Goal: Transaction & Acquisition: Purchase product/service

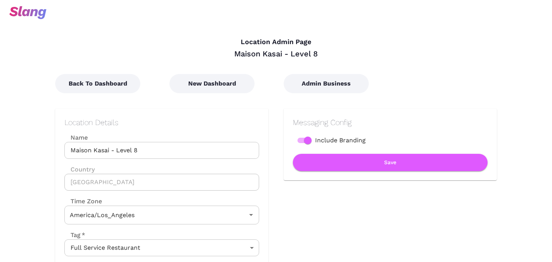
type input "Pacific Time"
click at [334, 71] on div "Admin Business" at bounding box center [326, 76] width 114 height 35
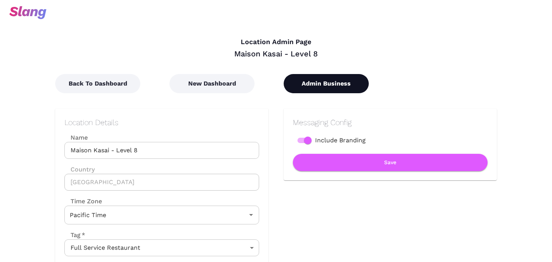
click at [334, 75] on button "Admin Business" at bounding box center [326, 83] width 85 height 19
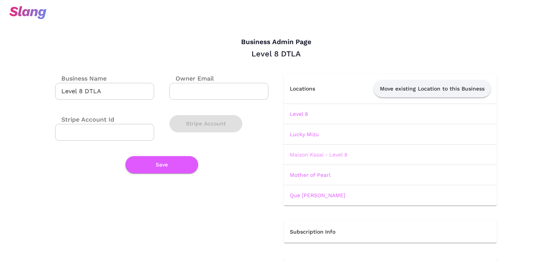
click at [306, 153] on link "Maison Kasai - Level 8" at bounding box center [319, 155] width 58 height 6
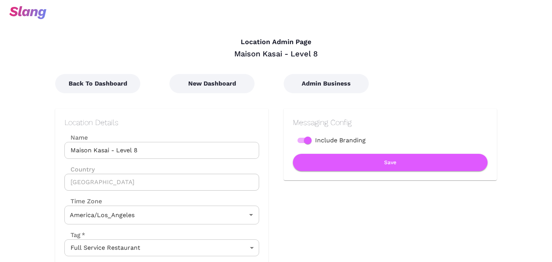
type input "Pacific Time"
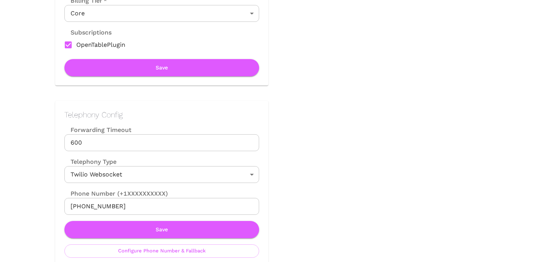
scroll to position [268, 0]
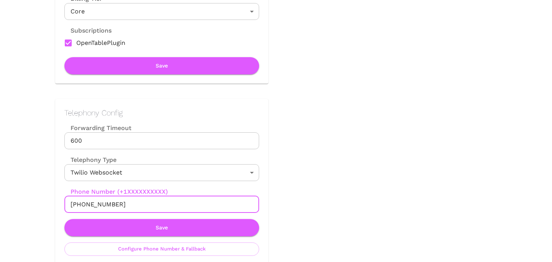
drag, startPoint x: 78, startPoint y: 205, endPoint x: 135, endPoint y: 205, distance: 57.5
click at [135, 205] on input "[PHONE_NUMBER]" at bounding box center [161, 204] width 195 height 17
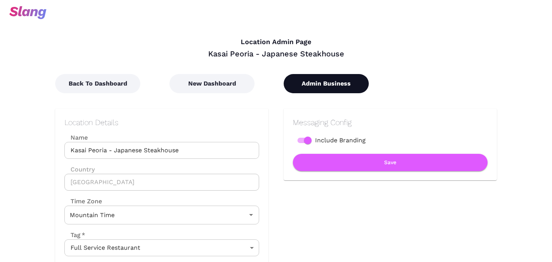
click at [320, 79] on button "Admin Business" at bounding box center [326, 83] width 85 height 19
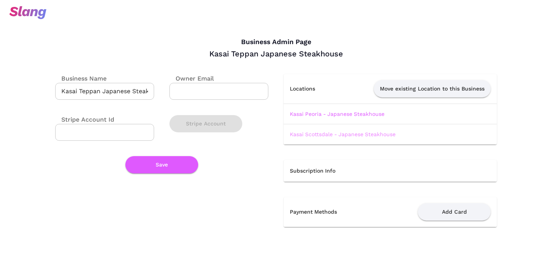
click at [331, 136] on link "Kasai Scottsdale - Japanese Steakhouse" at bounding box center [343, 134] width 106 height 6
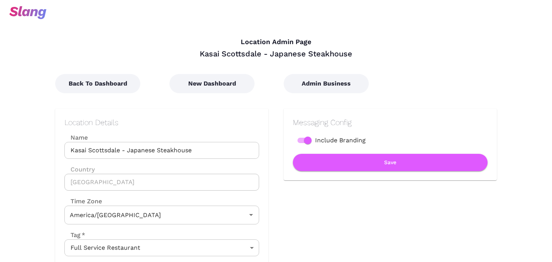
type input "Mountain Time"
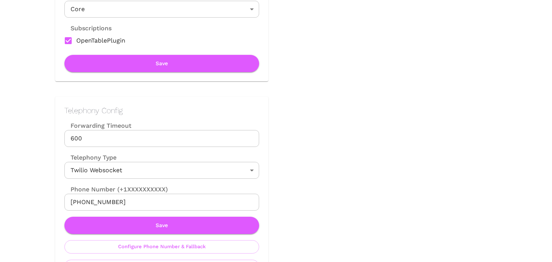
scroll to position [283, 0]
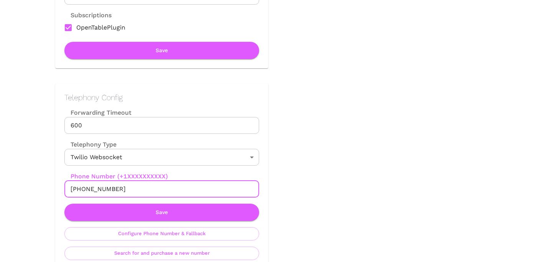
drag, startPoint x: 78, startPoint y: 190, endPoint x: 156, endPoint y: 190, distance: 78.6
click at [156, 190] on input "+12272310505" at bounding box center [161, 189] width 195 height 17
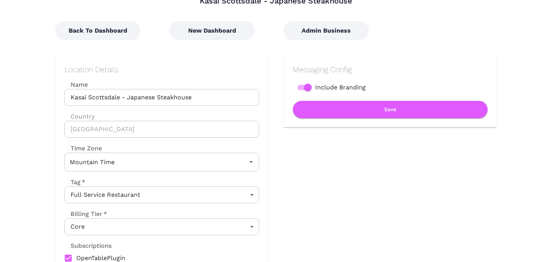
scroll to position [0, 0]
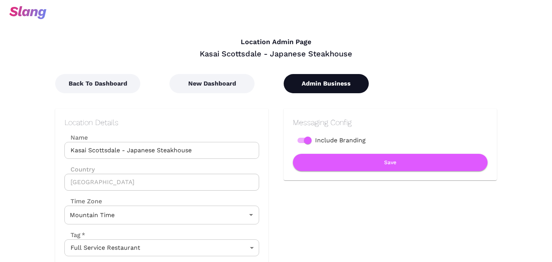
click at [327, 89] on button "Admin Business" at bounding box center [326, 83] width 85 height 19
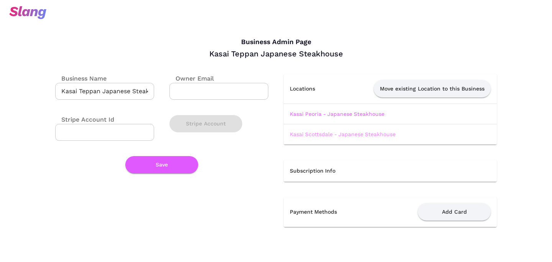
click at [331, 136] on link "Kasai Scottsdale - Japanese Steakhouse" at bounding box center [343, 134] width 106 height 6
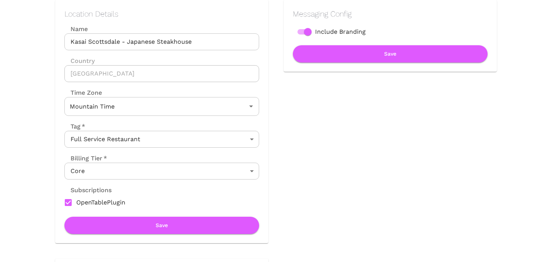
scroll to position [100, 0]
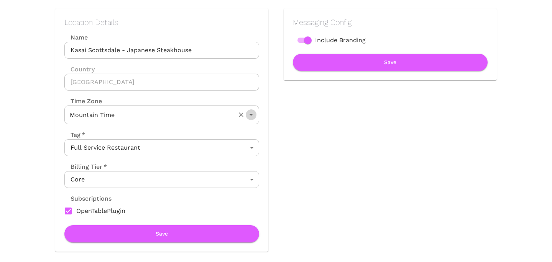
click at [248, 115] on icon "Open" at bounding box center [251, 114] width 9 height 9
click at [290, 196] on div "Messaging Config Include Branding Save" at bounding box center [383, 122] width 229 height 259
click at [252, 115] on icon "Open" at bounding box center [251, 114] width 9 height 9
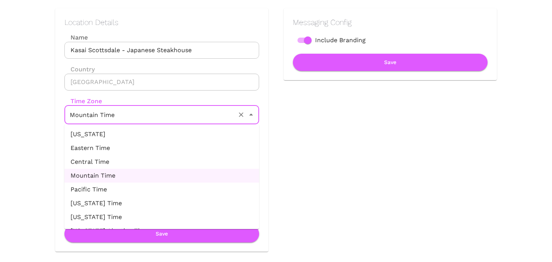
click at [125, 200] on li "Arizona Time" at bounding box center [161, 203] width 195 height 14
type input "Arizona Time"
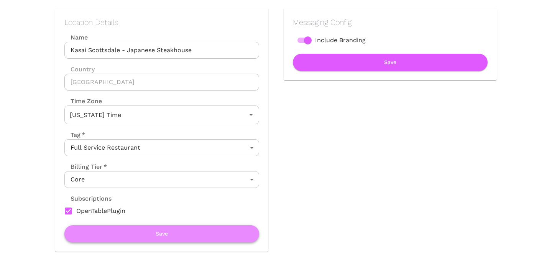
click at [157, 236] on button "Save" at bounding box center [161, 233] width 195 height 17
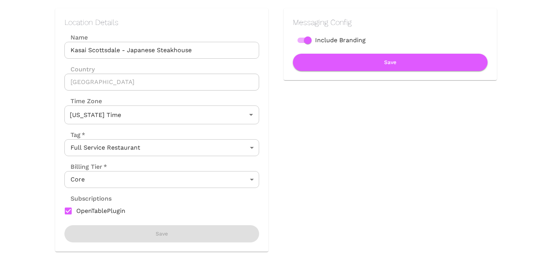
scroll to position [0, 0]
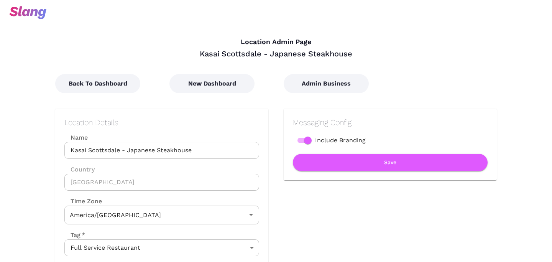
type input "Arizona Time"
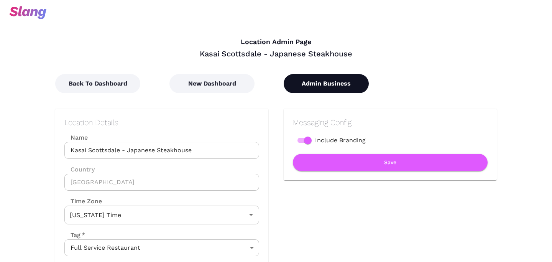
click at [321, 85] on button "Admin Business" at bounding box center [326, 83] width 85 height 19
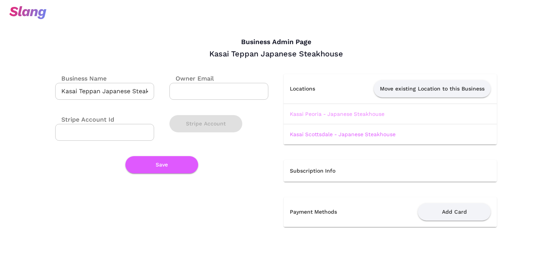
click at [328, 115] on link "Kasai Peoria - Japanese Steakhouse" at bounding box center [337, 114] width 95 height 6
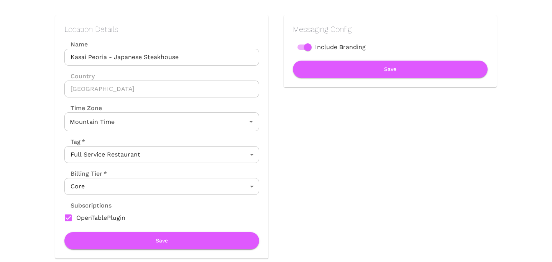
scroll to position [98, 0]
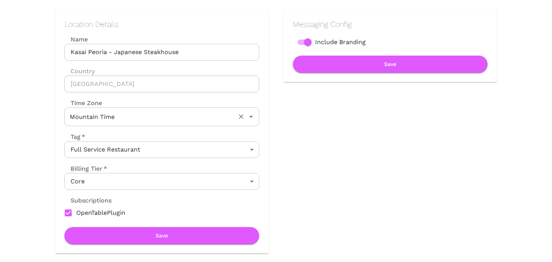
click at [254, 120] on icon "Open" at bounding box center [251, 116] width 9 height 9
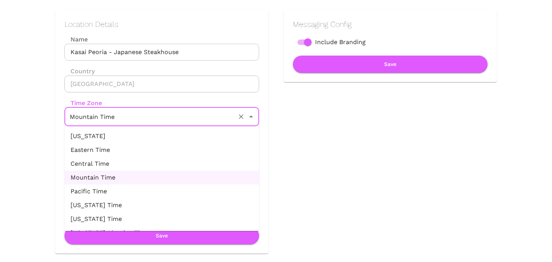
click at [165, 202] on li "Arizona Time" at bounding box center [161, 205] width 195 height 14
type input "Arizona Time"
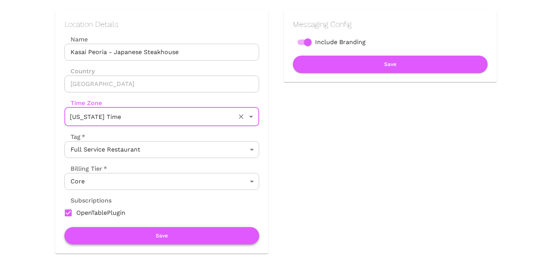
click at [166, 232] on button "Save" at bounding box center [161, 235] width 195 height 17
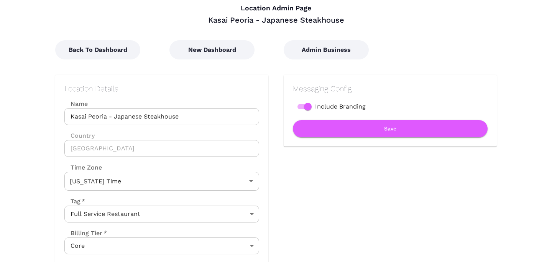
scroll to position [0, 0]
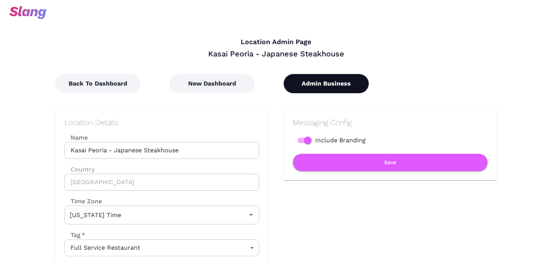
click at [324, 89] on button "Admin Business" at bounding box center [326, 83] width 85 height 19
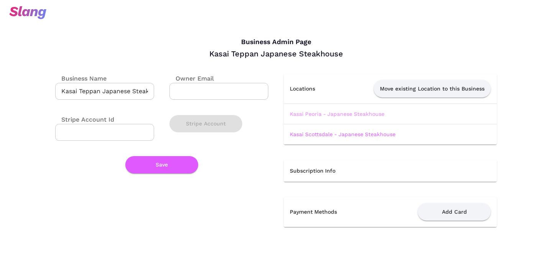
click at [310, 112] on link "Kasai Peoria - Japanese Steakhouse" at bounding box center [337, 114] width 95 height 6
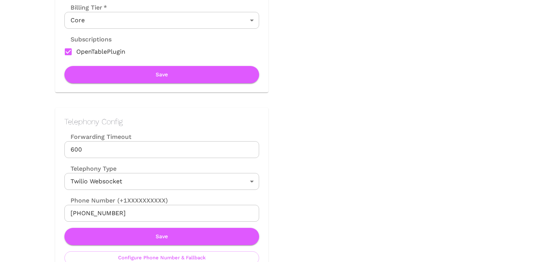
scroll to position [260, 0]
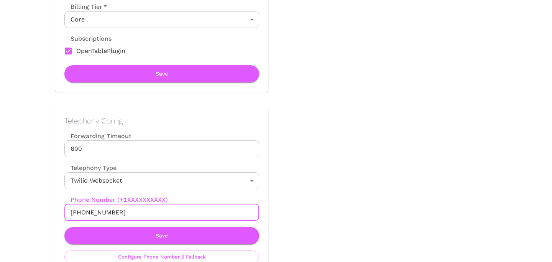
drag, startPoint x: 78, startPoint y: 213, endPoint x: 137, endPoint y: 213, distance: 59.5
click at [137, 213] on input "+19347323369" at bounding box center [161, 212] width 195 height 17
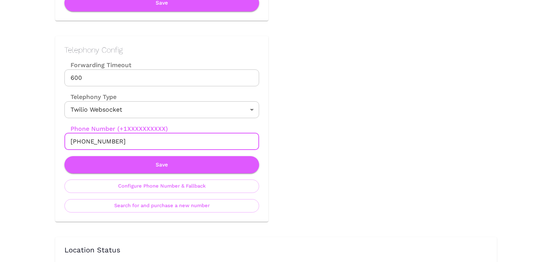
scroll to position [331, 0]
click at [150, 212] on button "Search for and purchase a new number" at bounding box center [161, 205] width 195 height 13
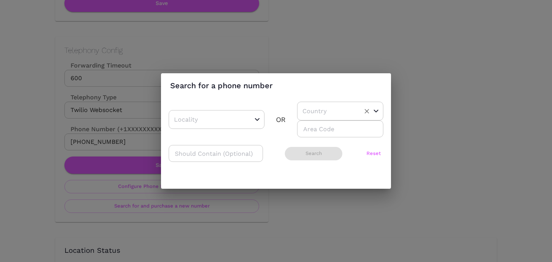
click at [325, 117] on div "​" at bounding box center [340, 111] width 86 height 19
click at [321, 132] on li "US" at bounding box center [337, 131] width 81 height 14
type input "US"
click at [237, 123] on div "​" at bounding box center [217, 119] width 96 height 19
click at [308, 128] on input "number" at bounding box center [340, 128] width 86 height 17
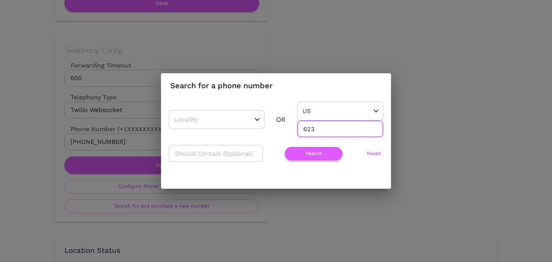
click at [305, 159] on button "Search" at bounding box center [314, 153] width 58 height 13
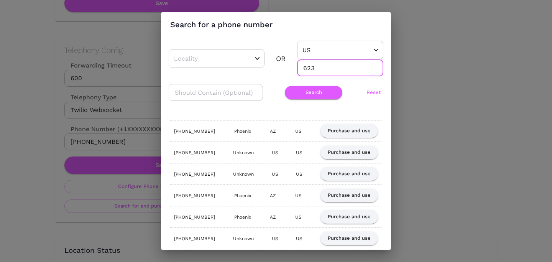
click at [309, 72] on input "623" at bounding box center [340, 67] width 86 height 17
click at [309, 69] on input "623" at bounding box center [340, 67] width 86 height 17
click at [303, 95] on button "Search" at bounding box center [314, 92] width 58 height 13
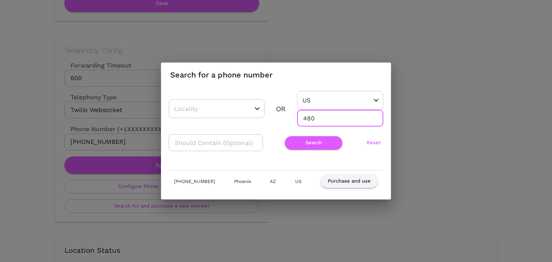
drag, startPoint x: 305, startPoint y: 117, endPoint x: 326, endPoint y: 117, distance: 20.7
click at [326, 117] on input "480" at bounding box center [340, 118] width 86 height 17
click at [318, 143] on button "Search" at bounding box center [314, 142] width 58 height 13
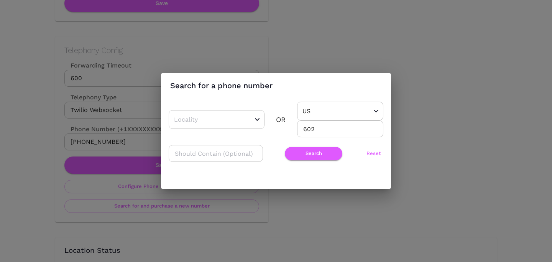
click at [307, 133] on input "602" at bounding box center [340, 128] width 86 height 17
click at [308, 129] on input "602" at bounding box center [340, 128] width 86 height 17
click at [307, 141] on div "​ OR US ​ 480 ​ ​ Search Reset" at bounding box center [276, 136] width 215 height 68
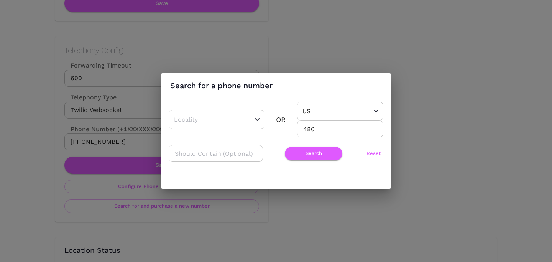
click at [307, 161] on div "​ Search Reset" at bounding box center [276, 153] width 215 height 17
click at [307, 157] on button "Search" at bounding box center [314, 153] width 58 height 13
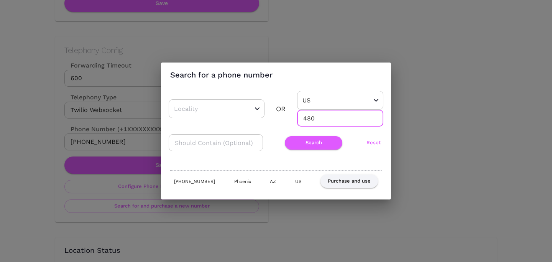
click at [310, 115] on input "480" at bounding box center [340, 118] width 86 height 17
type input "623"
click at [308, 151] on div "​ OR US ​ 623 ​ ​ Search Reset" at bounding box center [276, 125] width 215 height 68
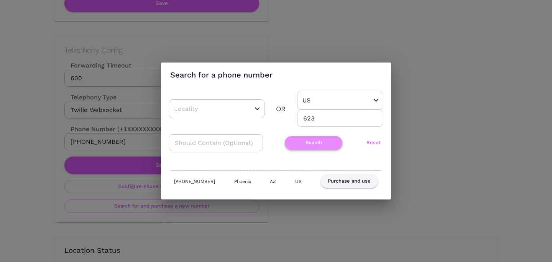
click at [308, 148] on button "Search" at bounding box center [314, 142] width 58 height 13
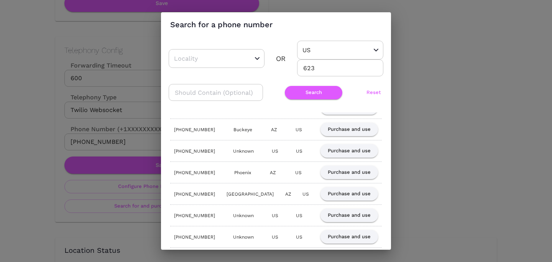
scroll to position [22, 0]
click at [344, 193] on button "Purchase and use" at bounding box center [350, 194] width 58 height 13
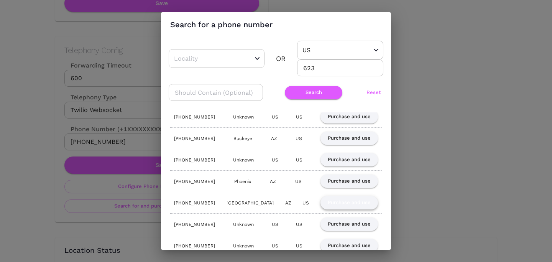
click at [335, 204] on button "Purchase and use" at bounding box center [350, 202] width 58 height 13
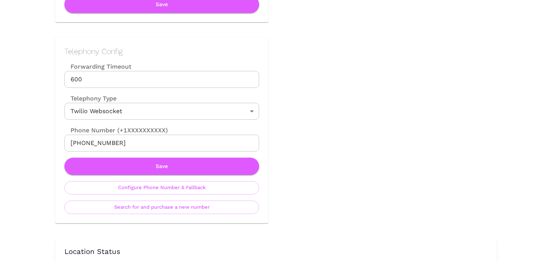
scroll to position [374, 0]
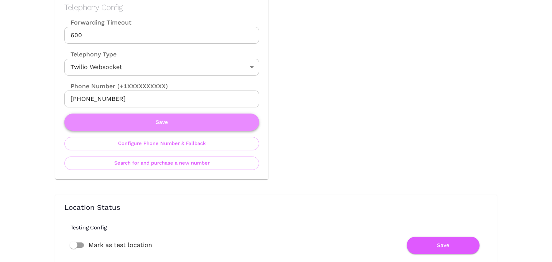
click at [172, 123] on button "Save" at bounding box center [161, 122] width 195 height 17
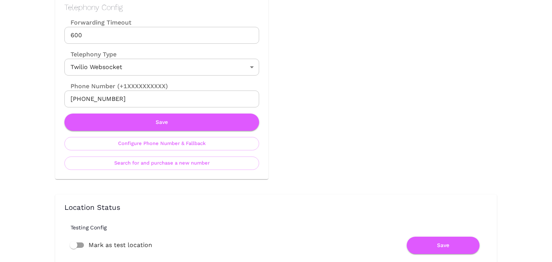
scroll to position [0, 0]
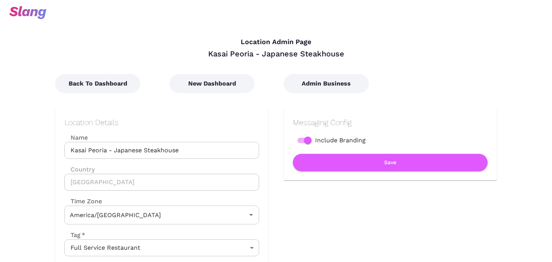
type input "Arizona Time"
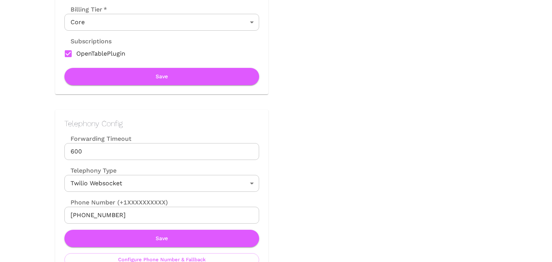
scroll to position [260, 0]
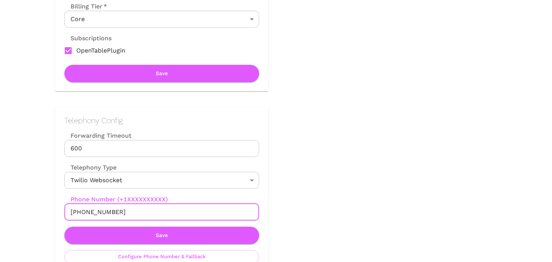
drag, startPoint x: 80, startPoint y: 213, endPoint x: 153, endPoint y: 213, distance: 72.9
click at [153, 213] on input "+16232358819" at bounding box center [161, 212] width 195 height 17
drag, startPoint x: 79, startPoint y: 211, endPoint x: 154, endPoint y: 211, distance: 74.8
click at [154, 211] on input "+16232358819" at bounding box center [161, 212] width 195 height 17
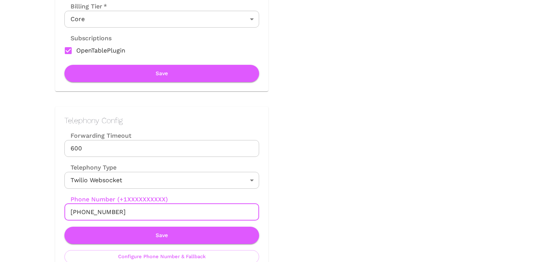
scroll to position [0, 0]
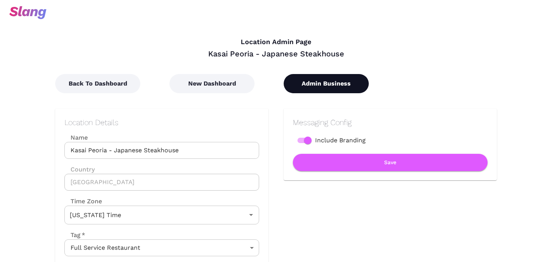
click at [337, 82] on button "Admin Business" at bounding box center [326, 83] width 85 height 19
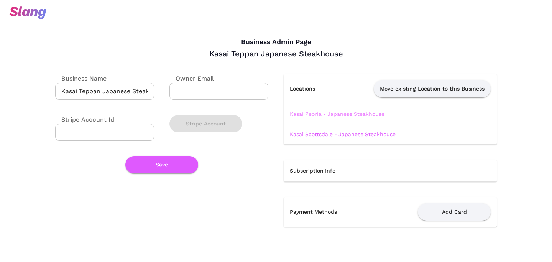
click at [319, 113] on link "Kasai Peoria - Japanese Steakhouse" at bounding box center [337, 114] width 95 height 6
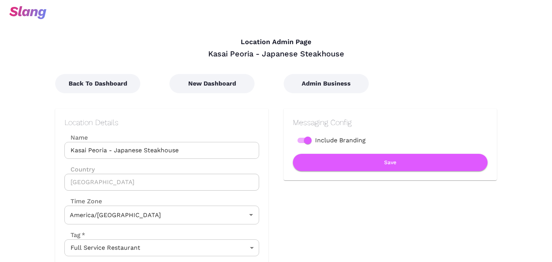
type input "Arizona Time"
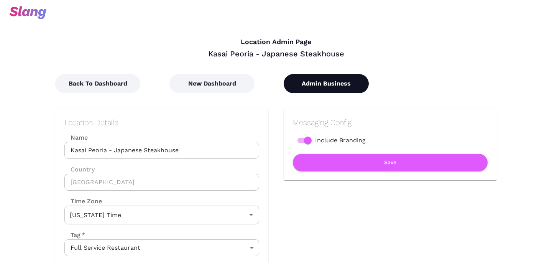
click at [334, 86] on button "Admin Business" at bounding box center [326, 83] width 85 height 19
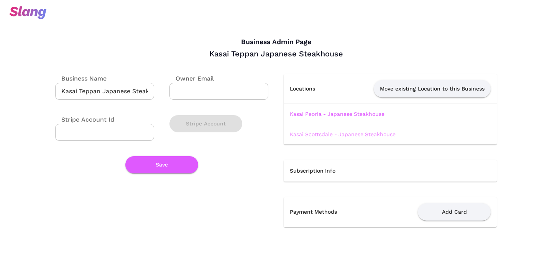
click at [331, 137] on link "Kasai Scottsdale - Japanese Steakhouse" at bounding box center [343, 134] width 106 height 6
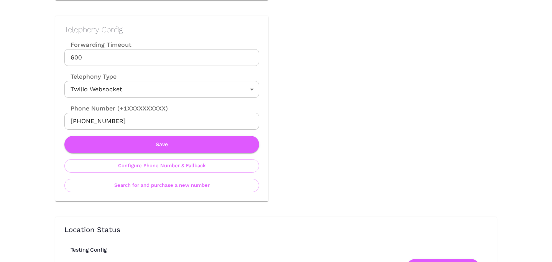
scroll to position [350, 0]
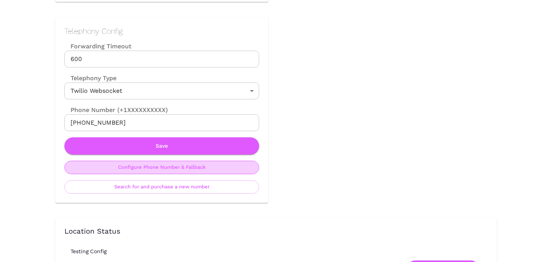
click at [154, 168] on button "Configure Phone Number & Fallback" at bounding box center [161, 167] width 195 height 13
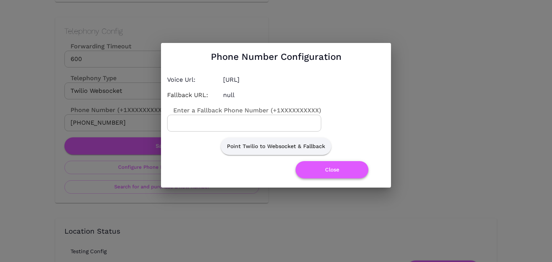
click at [303, 169] on button "Close" at bounding box center [332, 169] width 73 height 17
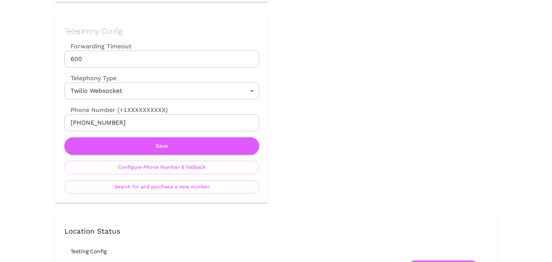
click at [178, 193] on div "Telephony Config Forwarding Timeout 600 Forwarding Timeout Telephony Type Twili…" at bounding box center [161, 110] width 213 height 186
click at [179, 189] on button "Search for and purchase a new number" at bounding box center [161, 186] width 195 height 13
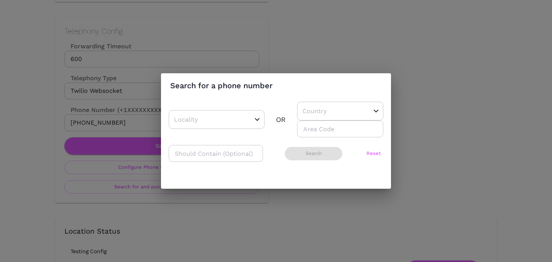
click at [341, 100] on div "Search for a phone number ​ OR ​ ​ ​ Search Reset" at bounding box center [276, 130] width 230 height 115
click at [335, 108] on input "text" at bounding box center [329, 111] width 56 height 12
click at [324, 127] on li "US" at bounding box center [337, 131] width 81 height 14
type input "US"
click at [323, 129] on input "number" at bounding box center [340, 128] width 86 height 17
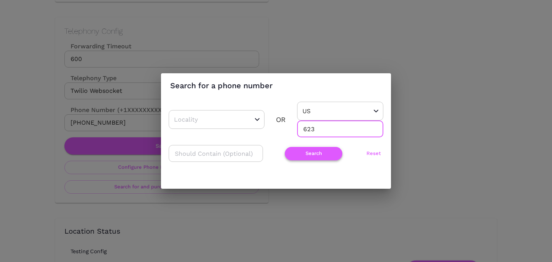
type input "623"
click at [301, 151] on button "Search" at bounding box center [314, 153] width 58 height 13
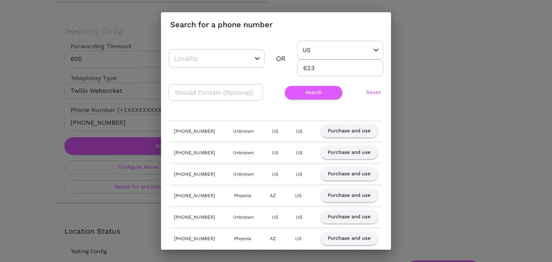
scroll to position [28, 0]
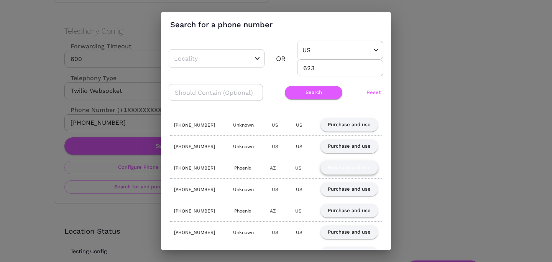
click at [346, 168] on button "Purchase and use" at bounding box center [350, 167] width 58 height 13
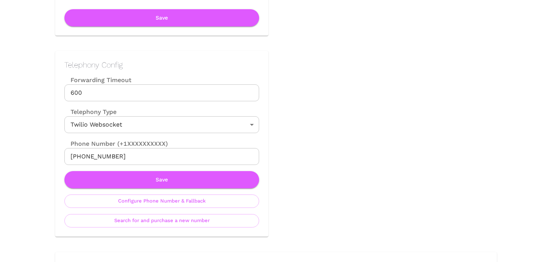
scroll to position [315, 0]
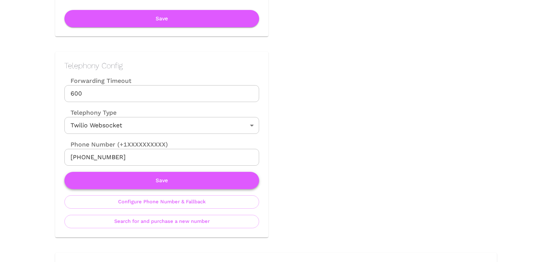
click at [107, 183] on button "Save" at bounding box center [161, 180] width 195 height 17
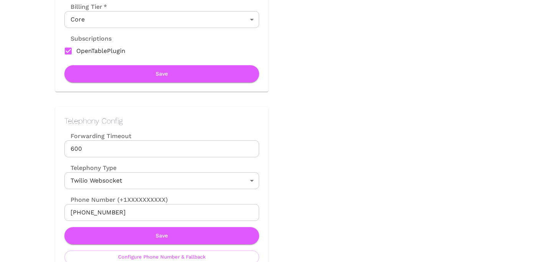
scroll to position [260, 0]
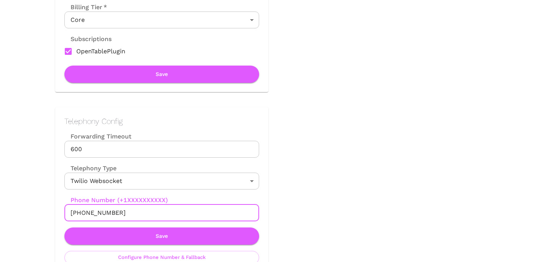
drag, startPoint x: 79, startPoint y: 211, endPoint x: 168, endPoint y: 211, distance: 89.8
click at [168, 211] on input "+16235261438" at bounding box center [161, 212] width 195 height 17
